Goal: Information Seeking & Learning: Learn about a topic

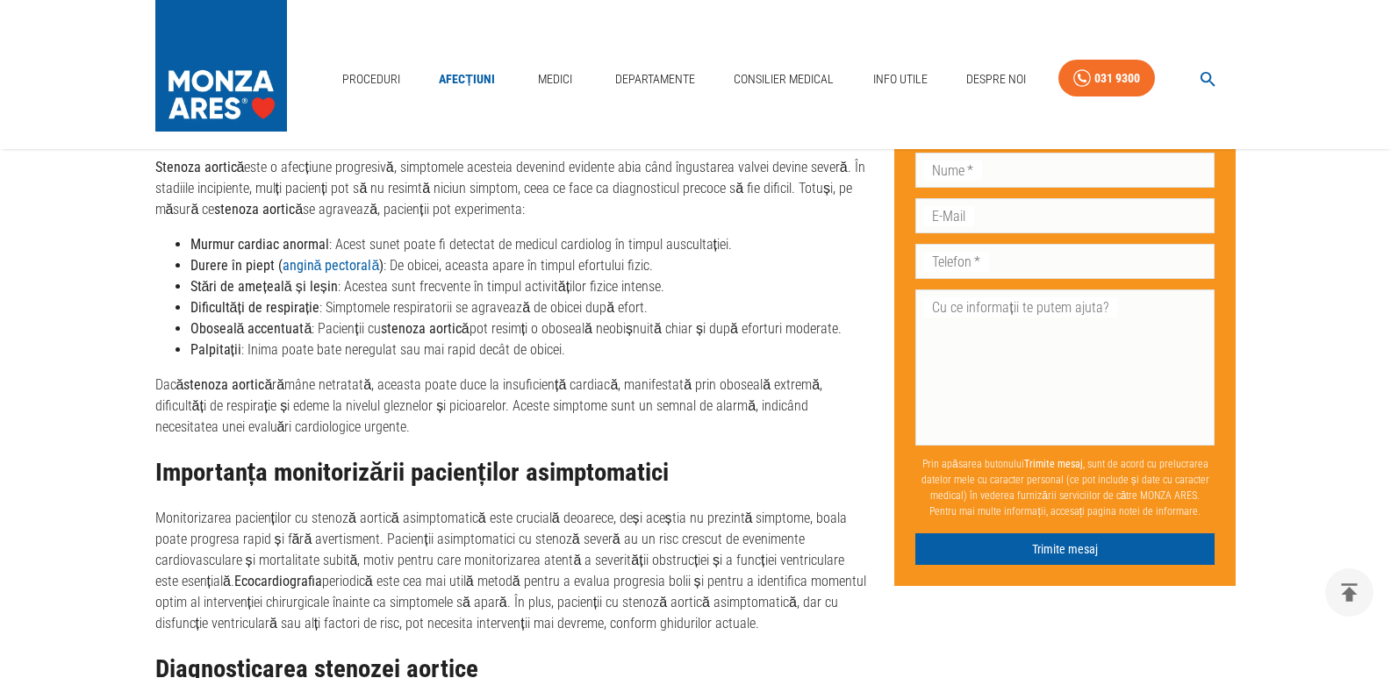
scroll to position [2966, 0]
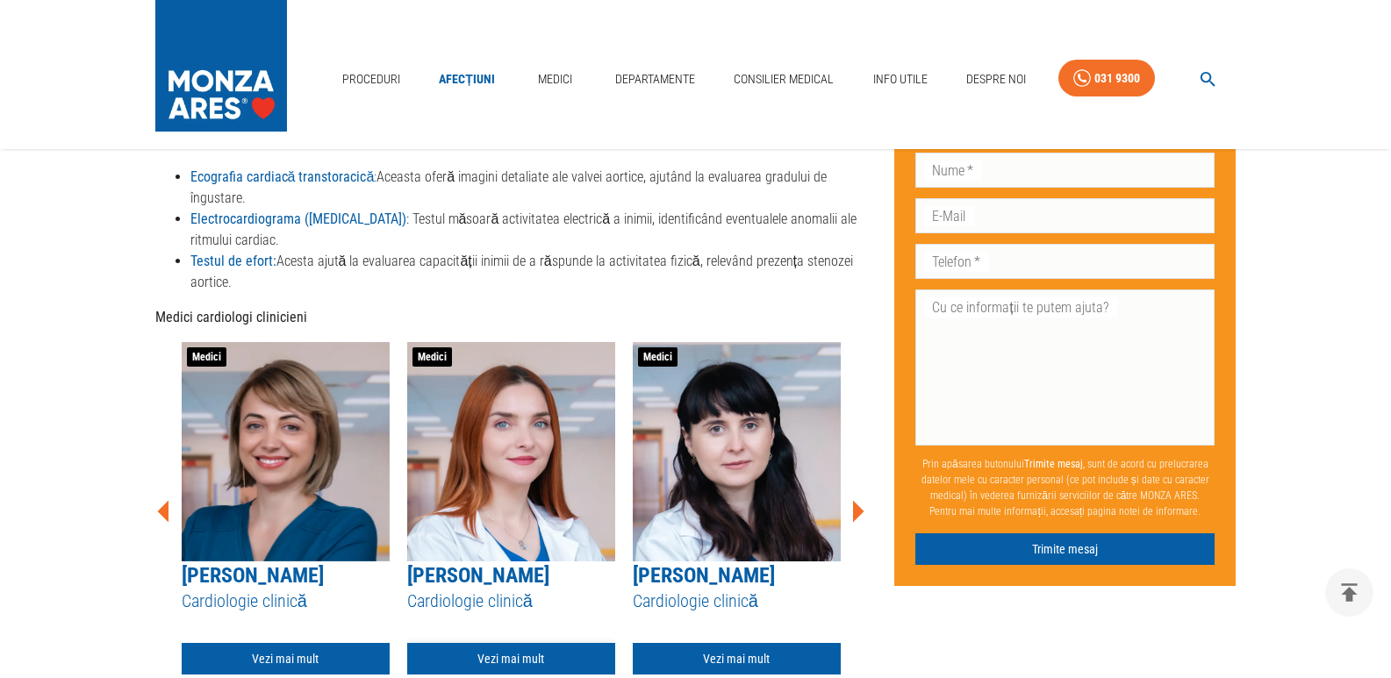
click at [547, 643] on link "Vezi mai mult" at bounding box center [511, 659] width 208 height 32
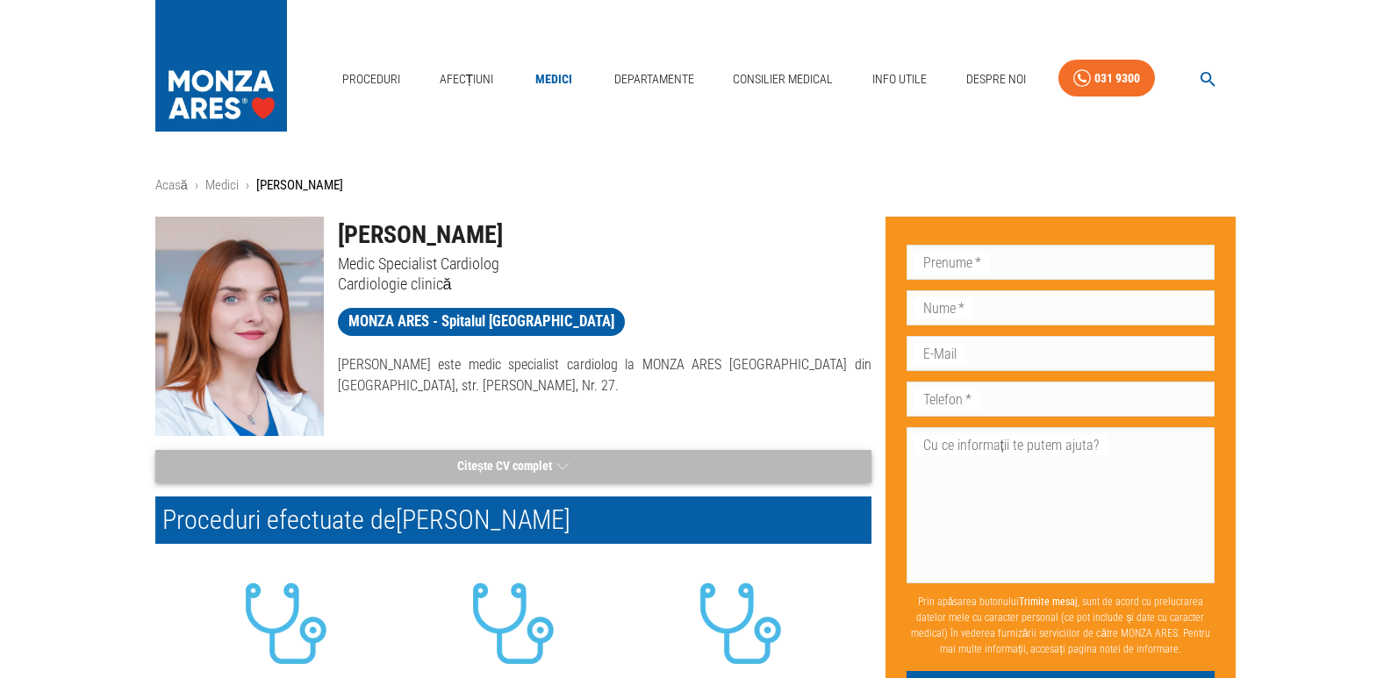
click at [483, 459] on button "Citește CV complet" at bounding box center [513, 466] width 716 height 32
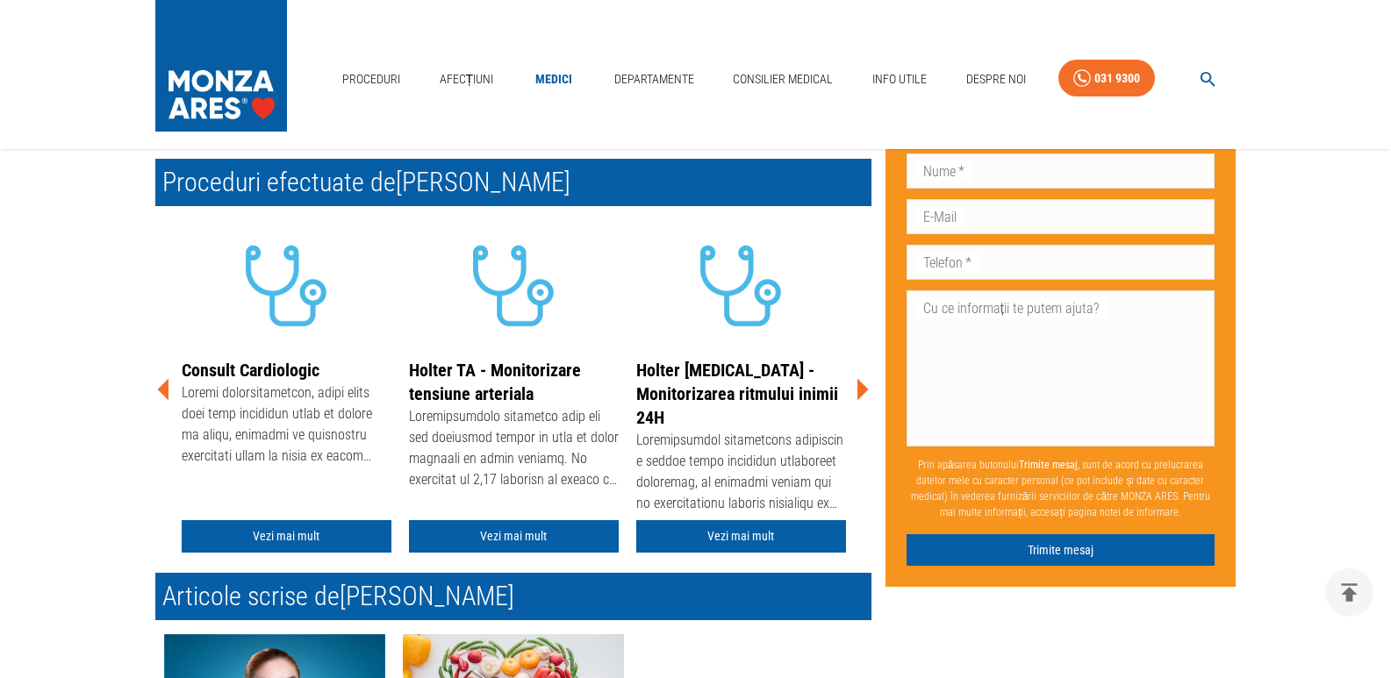
scroll to position [1491, 0]
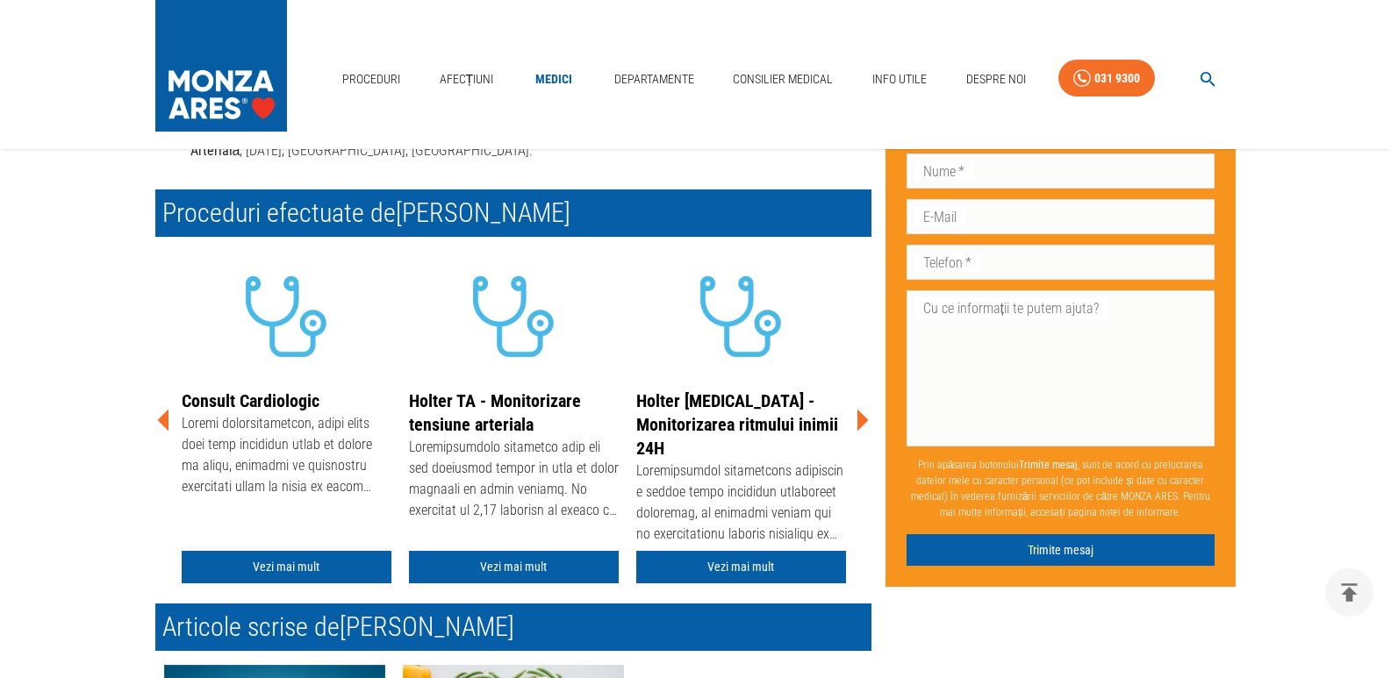
click at [262, 572] on link "Vezi mai mult" at bounding box center [287, 567] width 210 height 32
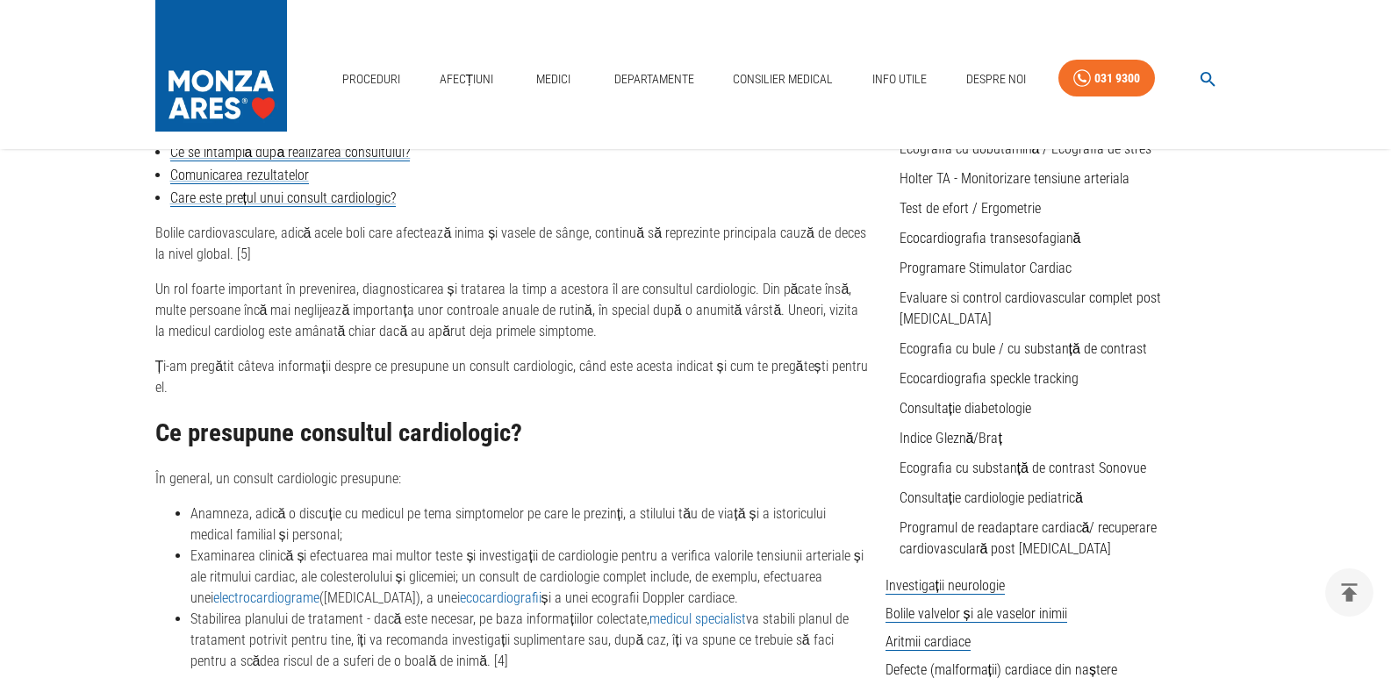
scroll to position [1187, 0]
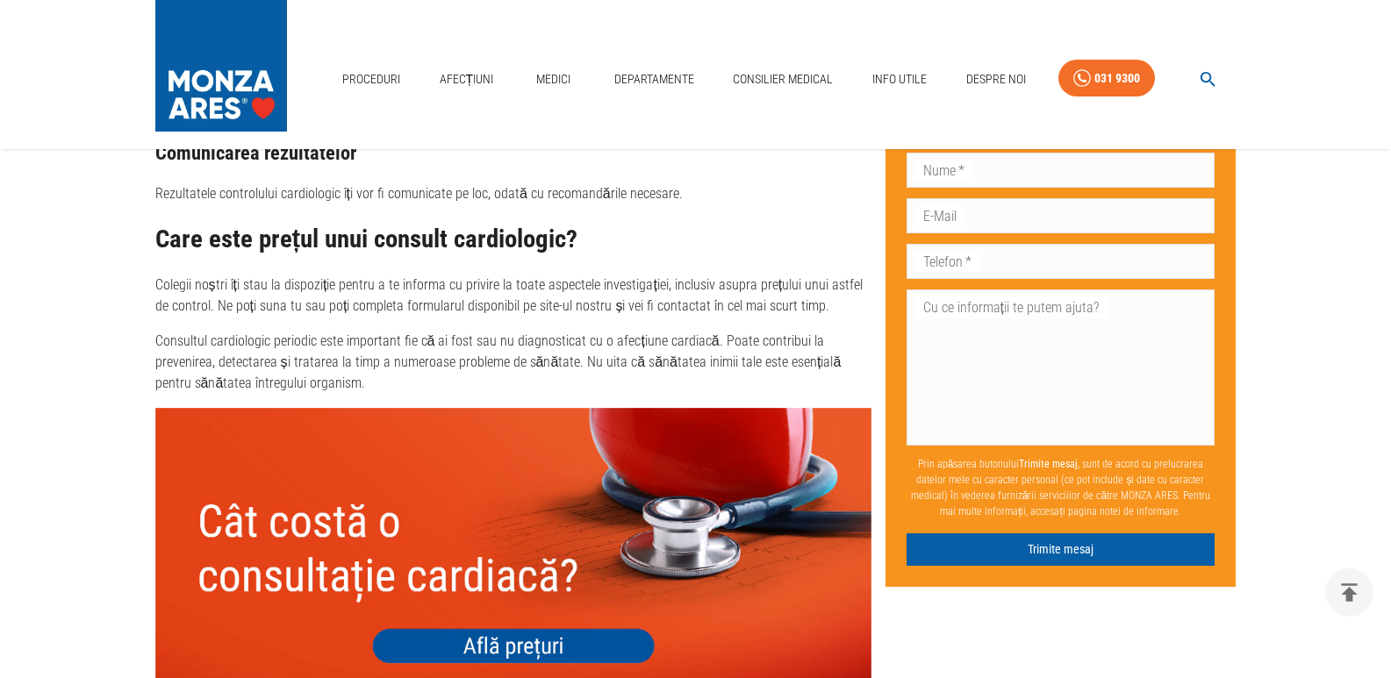
scroll to position [2654, 0]
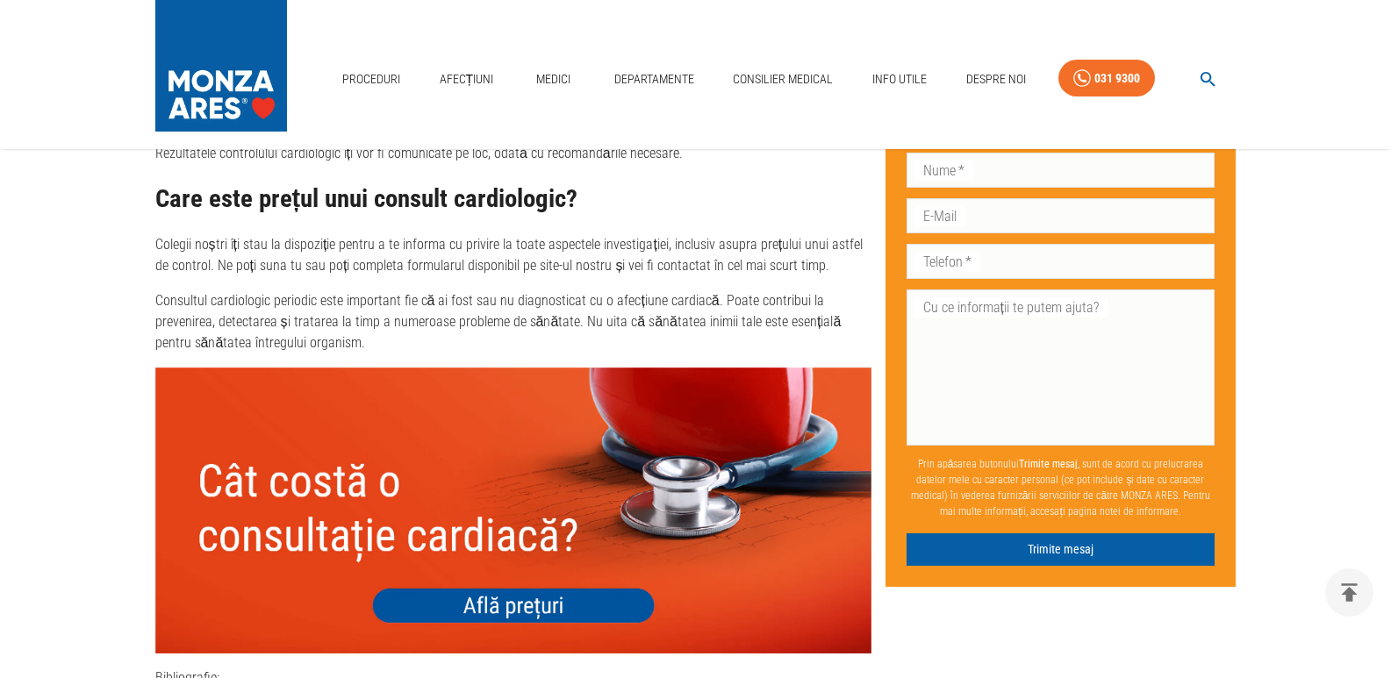
click at [462, 514] on img at bounding box center [513, 511] width 716 height 286
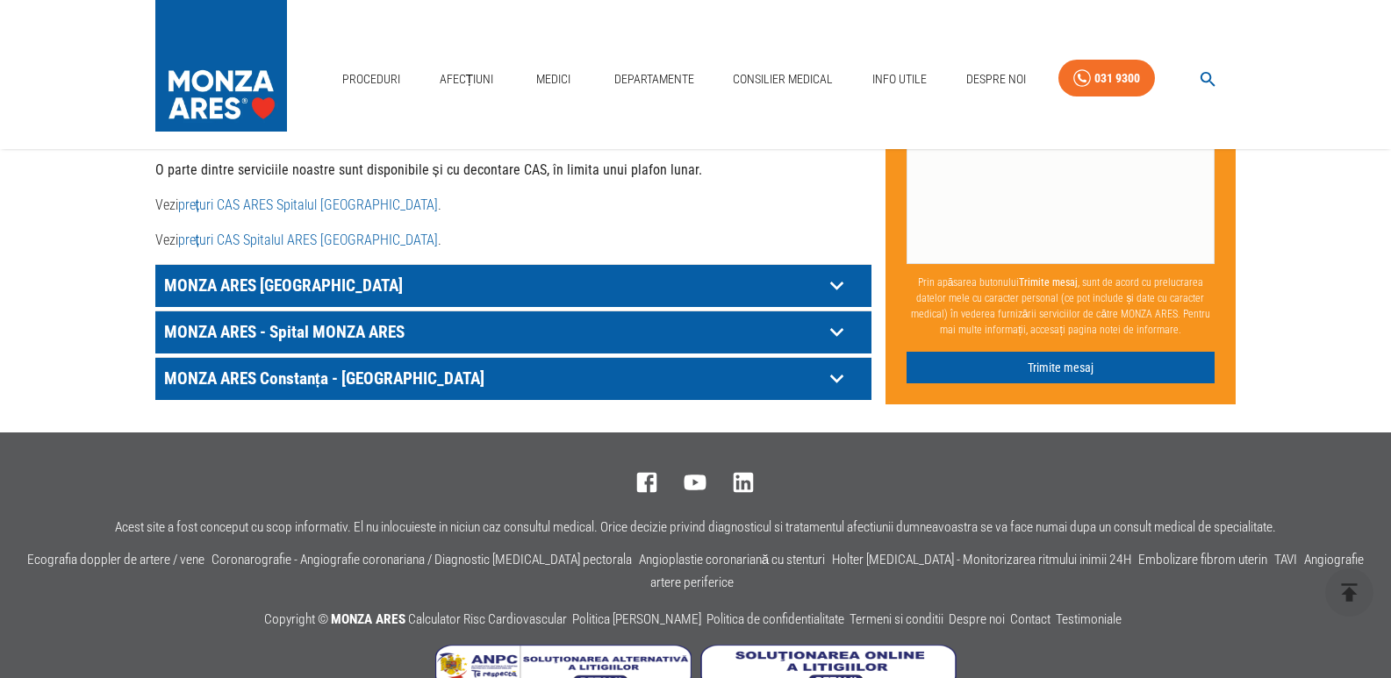
scroll to position [923, 0]
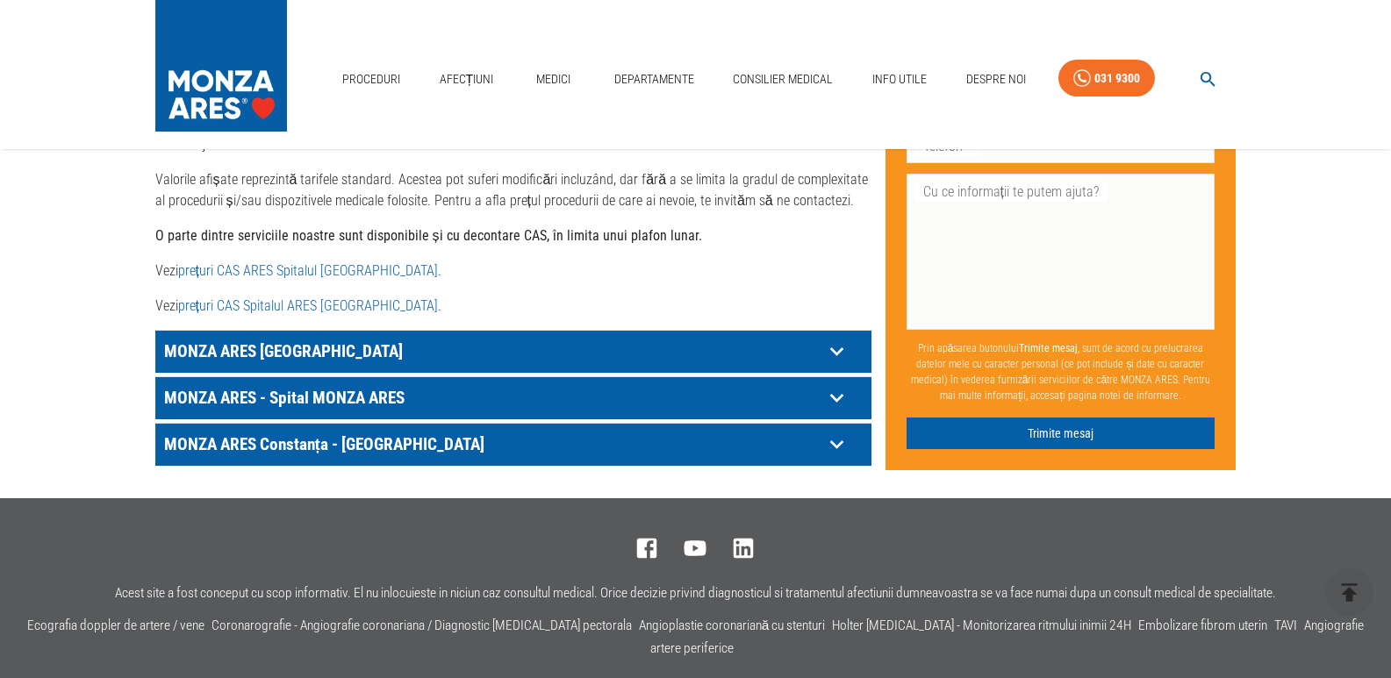
click at [335, 338] on p "MONZA ARES [GEOGRAPHIC_DATA]" at bounding box center [491, 351] width 663 height 27
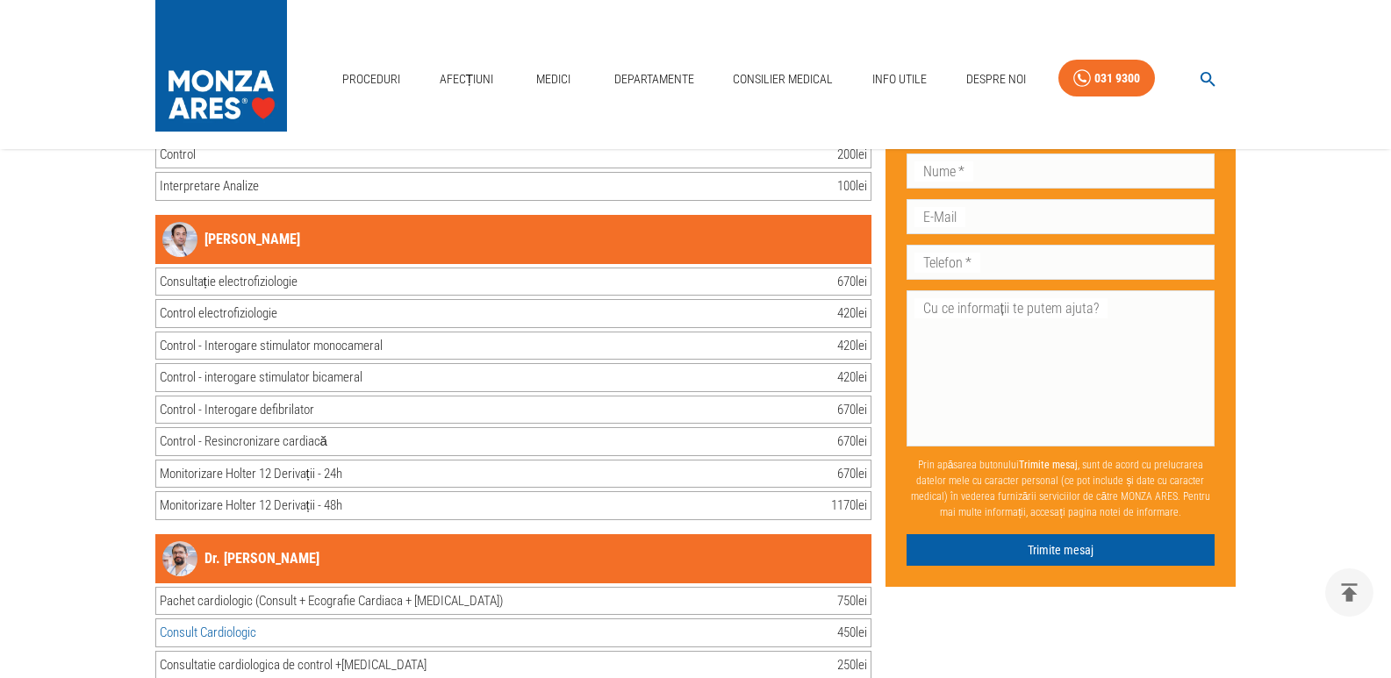
scroll to position [29884, 0]
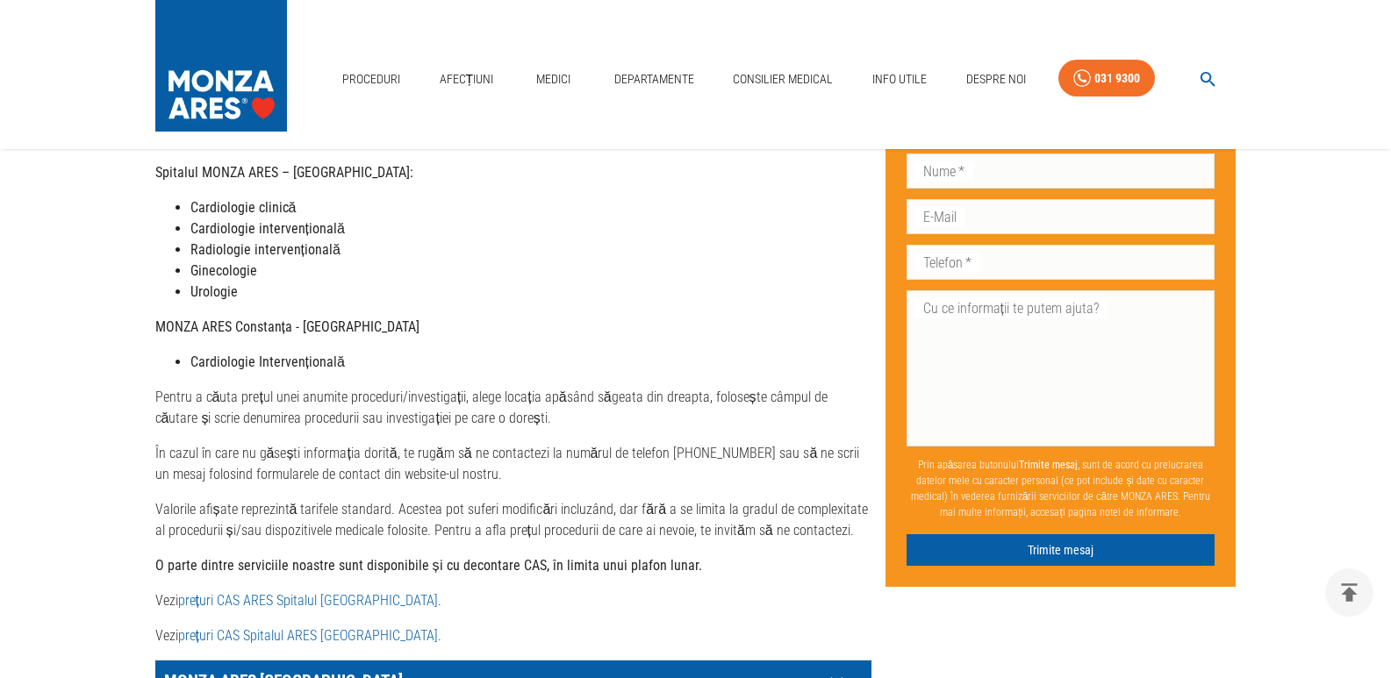
scroll to position [989, 0]
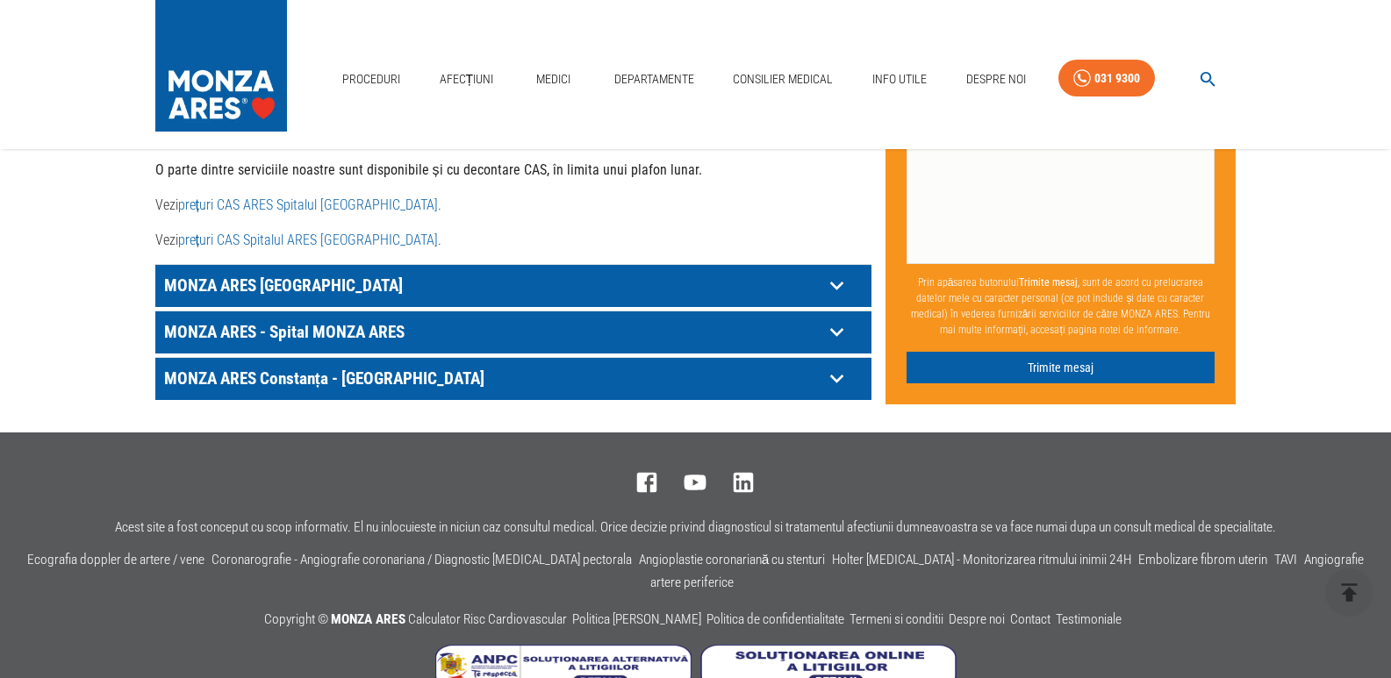
click at [196, 319] on p "MONZA ARES - Spital MONZA ARES" at bounding box center [491, 332] width 663 height 27
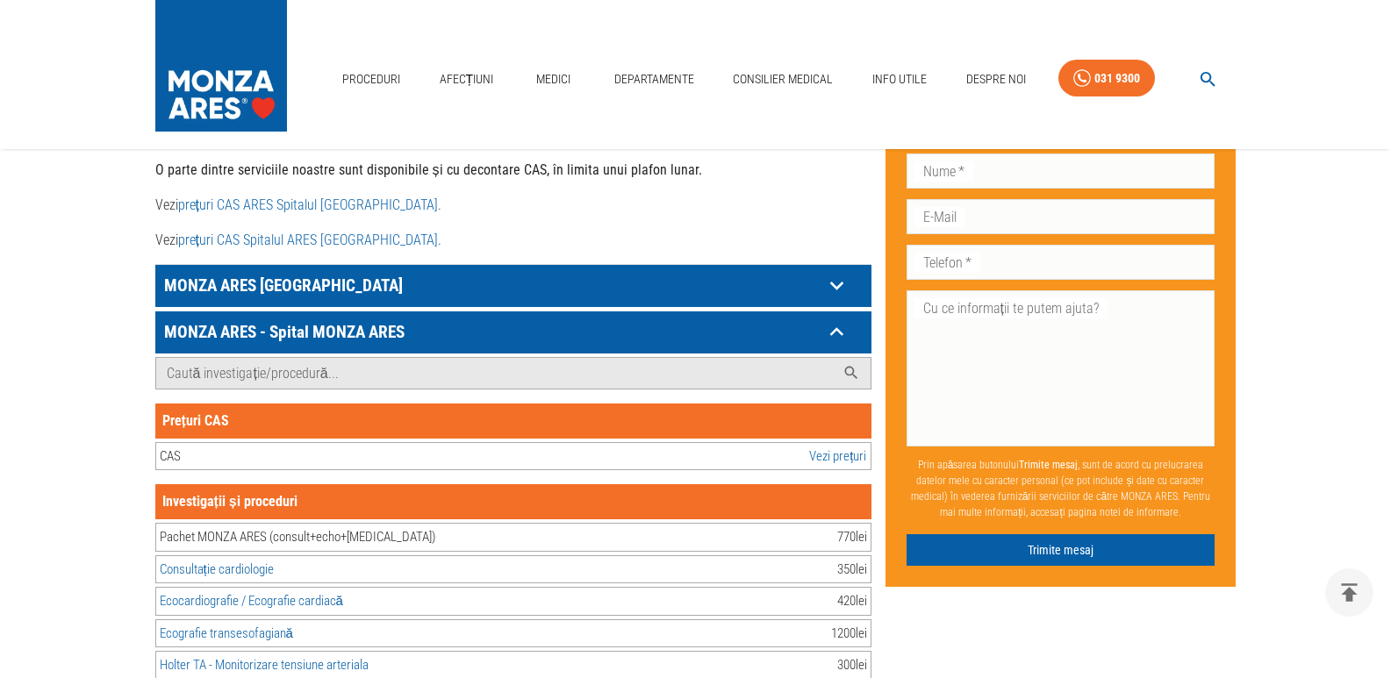
scroll to position [2654, 0]
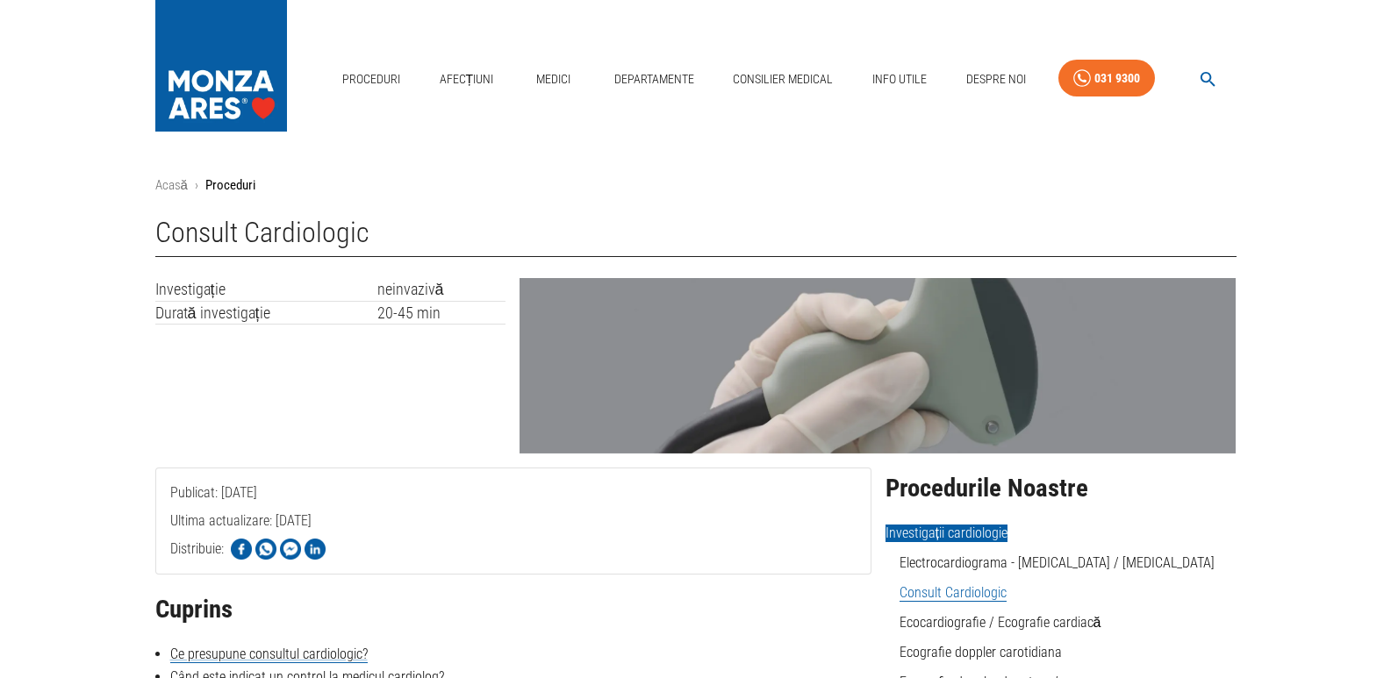
drag, startPoint x: 0, startPoint y: 0, endPoint x: 533, endPoint y: 143, distance: 551.6
click at [533, 143] on div "Proceduri Afecțiuni Medici Departamente Consilier Medical Info Utile Despre Noi…" at bounding box center [695, 74] width 1391 height 149
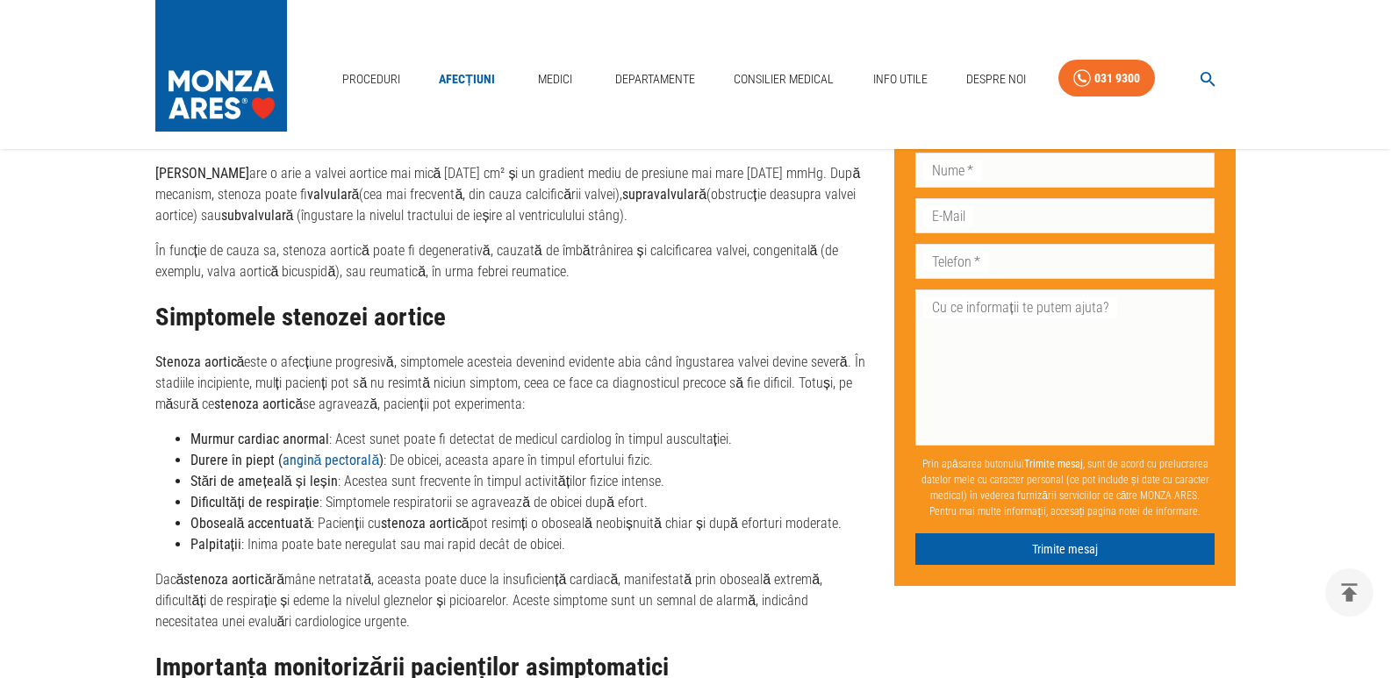
scroll to position [3472, 0]
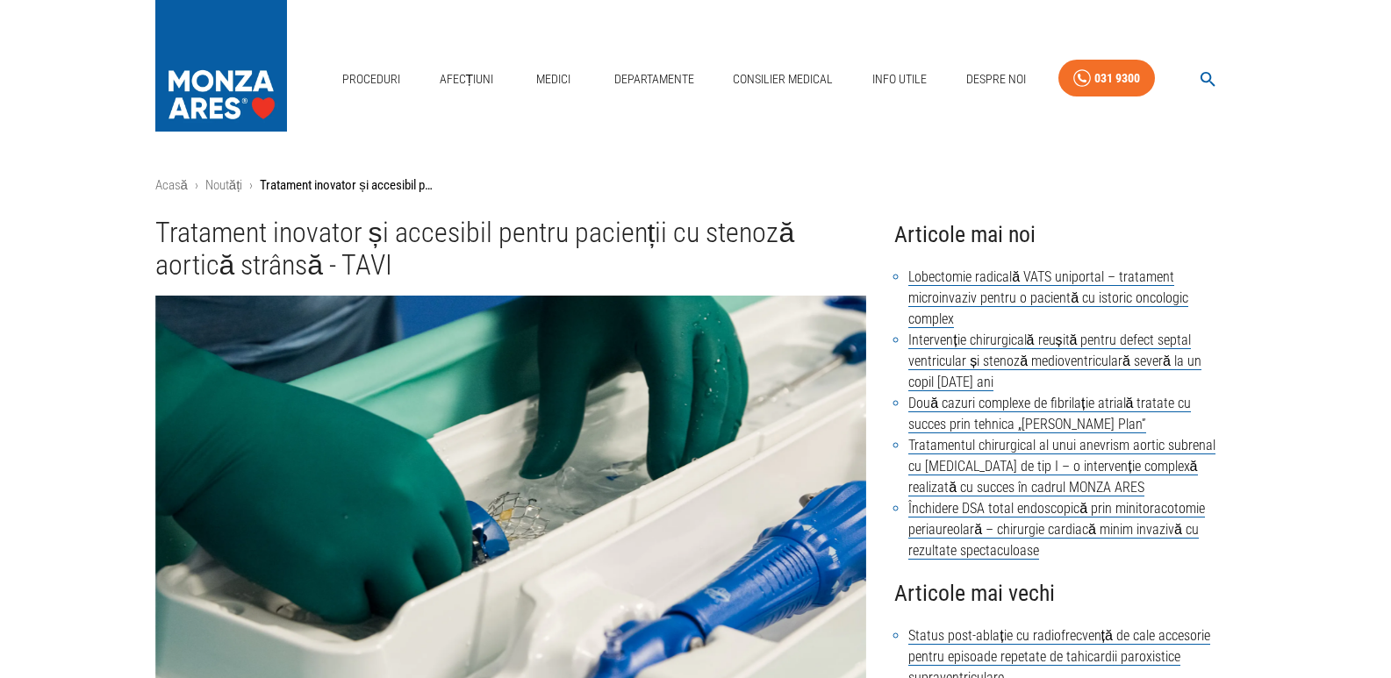
drag, startPoint x: 1402, startPoint y: 617, endPoint x: 1211, endPoint y: 183, distance: 474.7
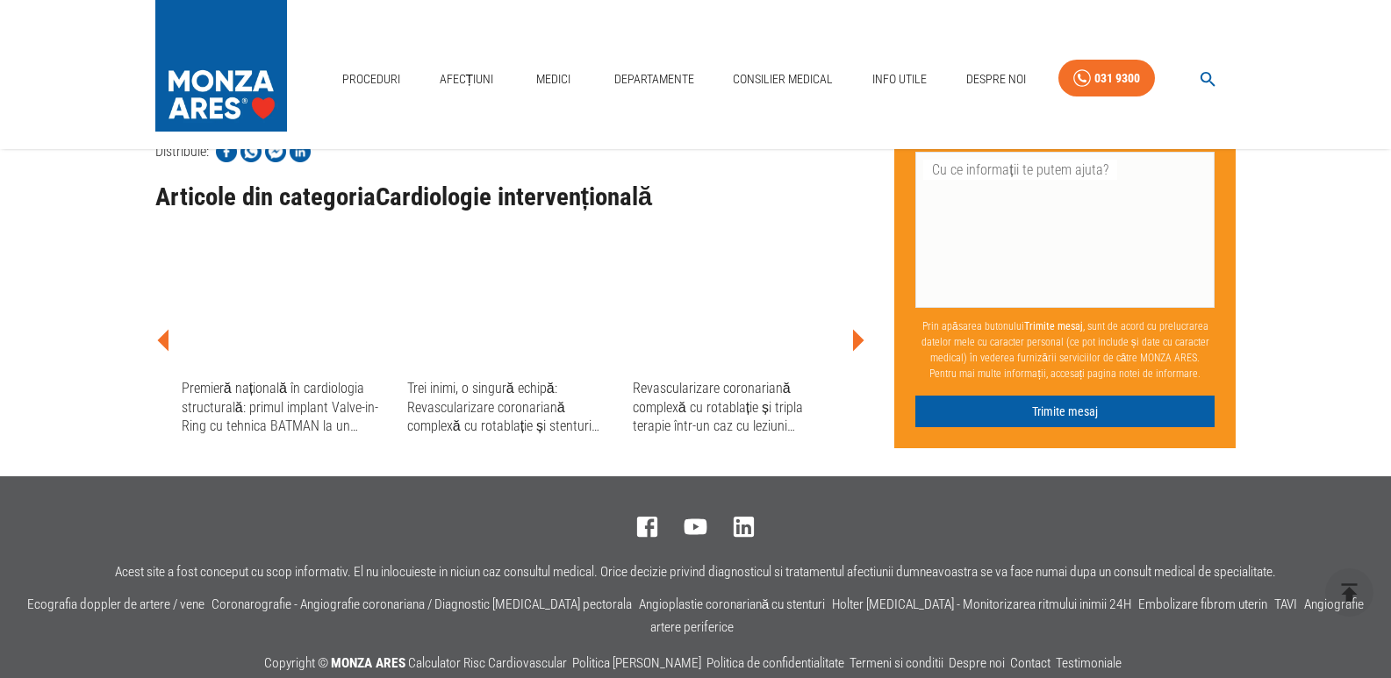
scroll to position [1739, 0]
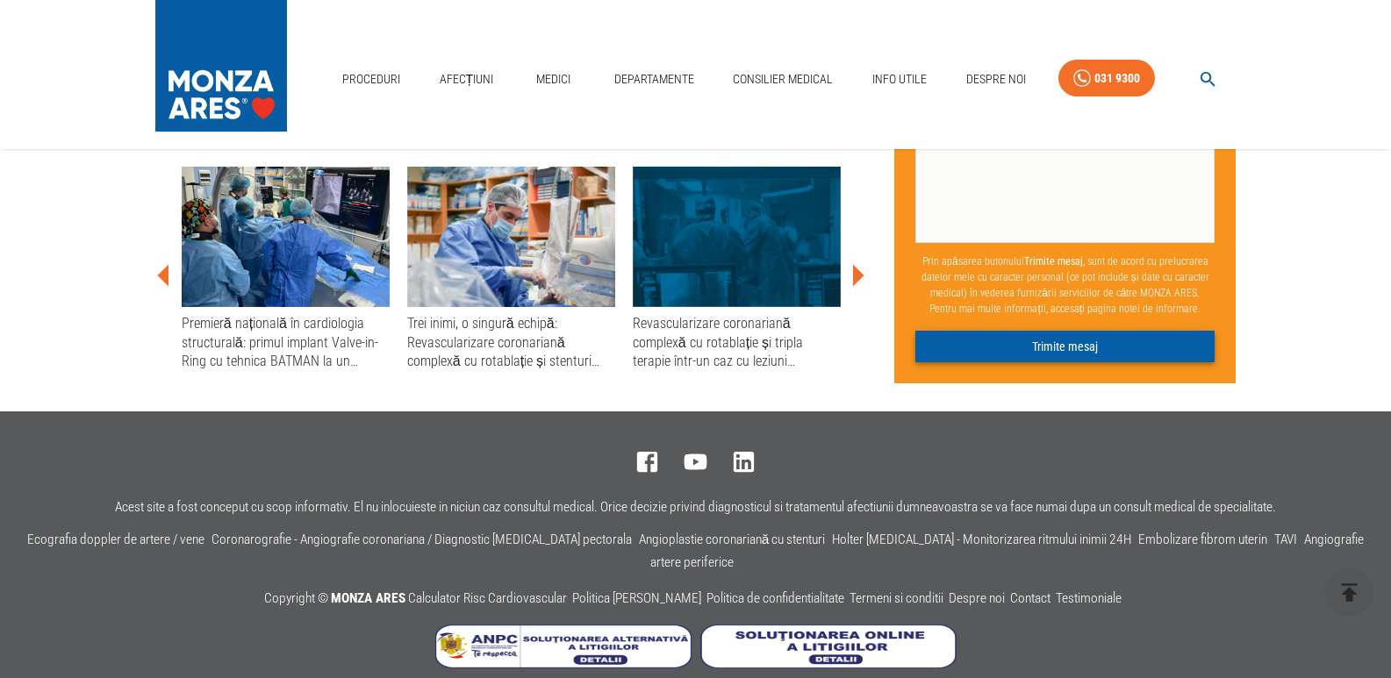
click at [1135, 360] on button "Trimite mesaj" at bounding box center [1064, 347] width 299 height 32
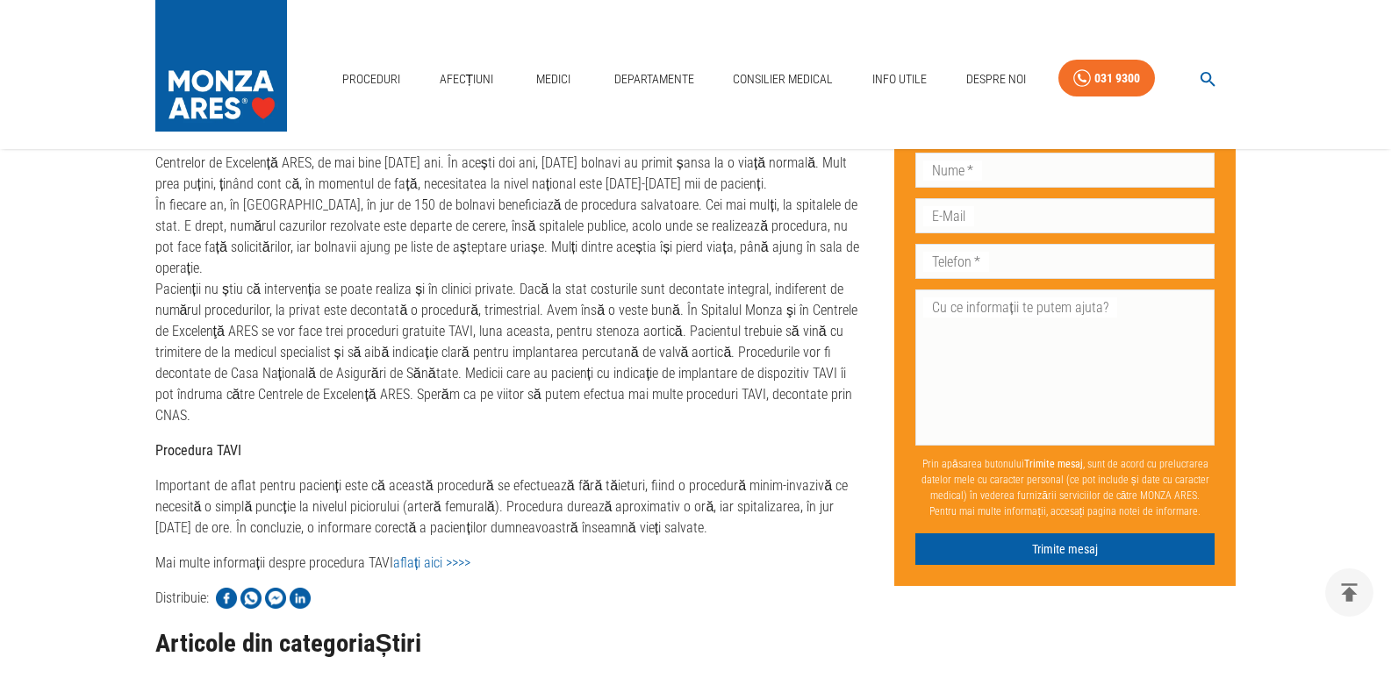
scroll to position [239, 0]
